Goal: Transaction & Acquisition: Purchase product/service

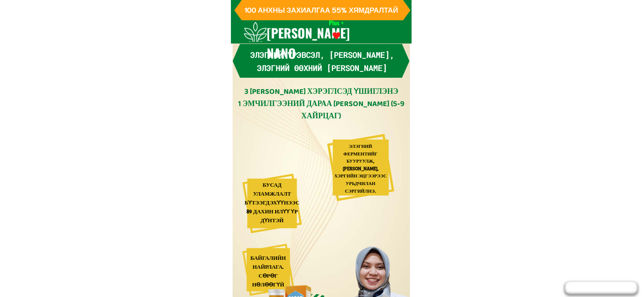
click at [383, 31] on div at bounding box center [321, 21] width 180 height 43
click at [362, 33] on p "Buy Now" at bounding box center [378, 32] width 62 height 17
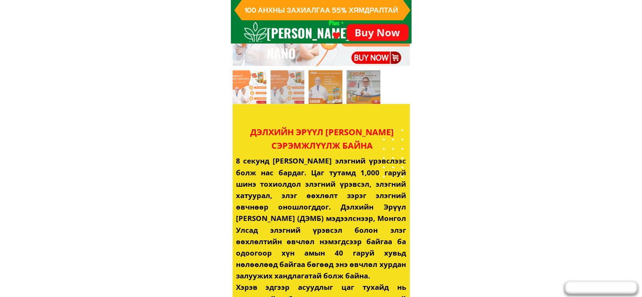
click at [362, 33] on p "Buy Now" at bounding box center [377, 32] width 76 height 24
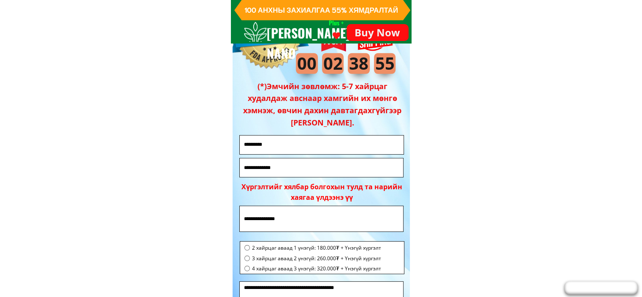
scroll to position [5821, 0]
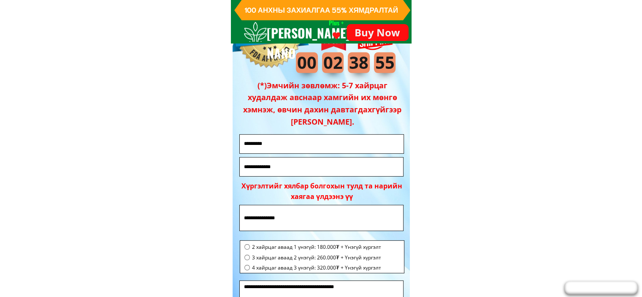
click at [317, 154] on form "**** захиалга 2 хайрцаг аваад 1 үнэгүй: 180.000₮ + Үнэгүй хүргэлт 3 хайрцаг ава…" at bounding box center [354, 230] width 230 height 231
click at [319, 146] on input "text" at bounding box center [322, 144] width 160 height 19
type input "*"
click at [289, 168] on input "tel" at bounding box center [322, 166] width 160 height 19
type input "*********"
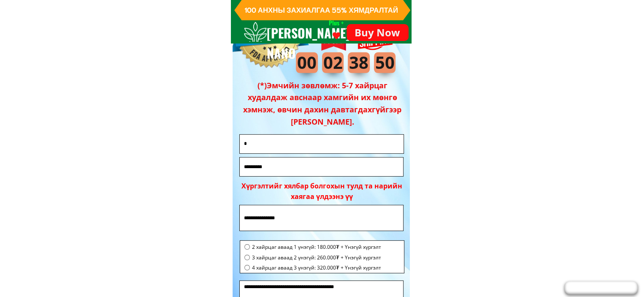
click at [262, 211] on input "text" at bounding box center [322, 217] width 160 height 25
type input "**********"
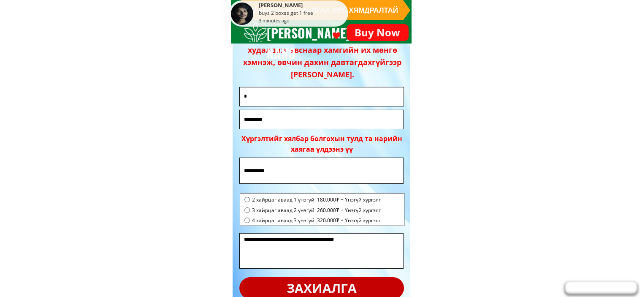
scroll to position [5948, 0]
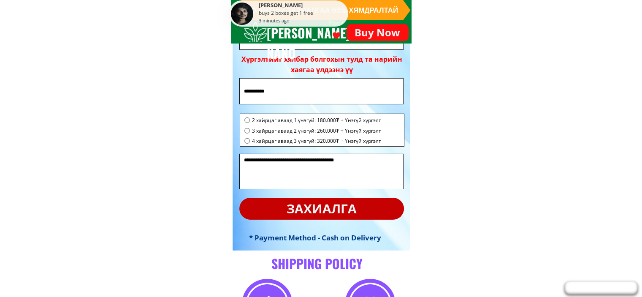
click at [322, 212] on p "захиалга" at bounding box center [321, 209] width 165 height 22
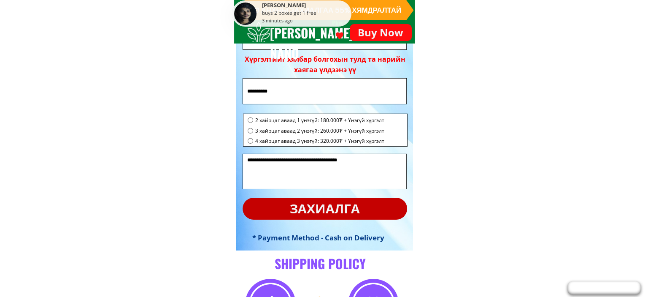
scroll to position [0, 0]
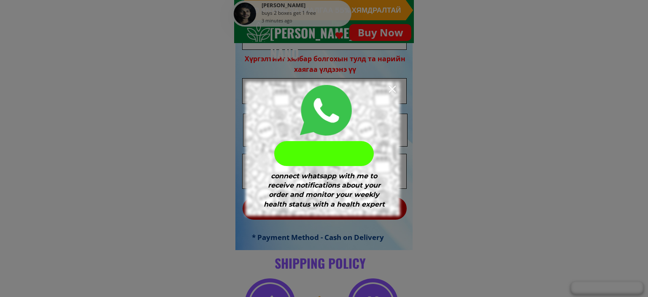
click at [392, 87] on div at bounding box center [392, 89] width 7 height 7
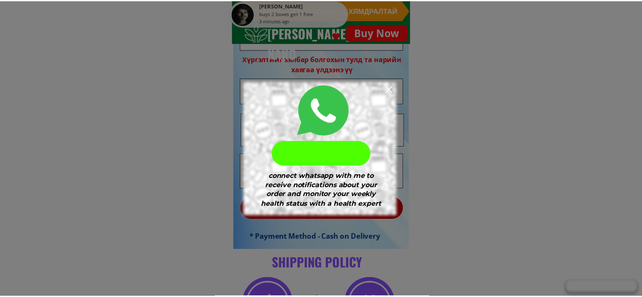
scroll to position [5948, 0]
